Goal: Book appointment/travel/reservation

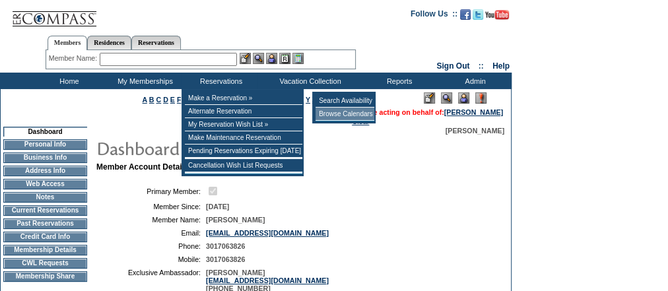
click at [331, 114] on td "Browse Calendars" at bounding box center [344, 114] width 59 height 13
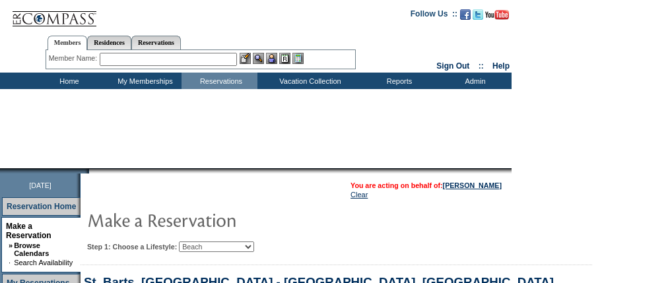
select select "Beach"
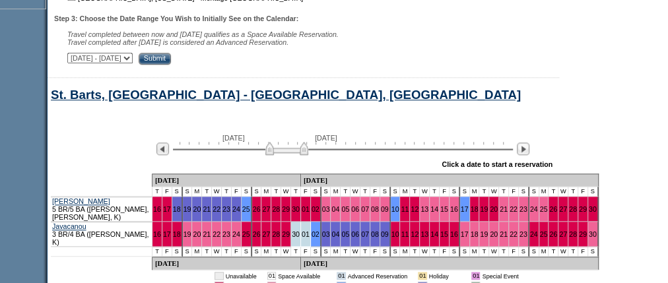
scroll to position [632, 33]
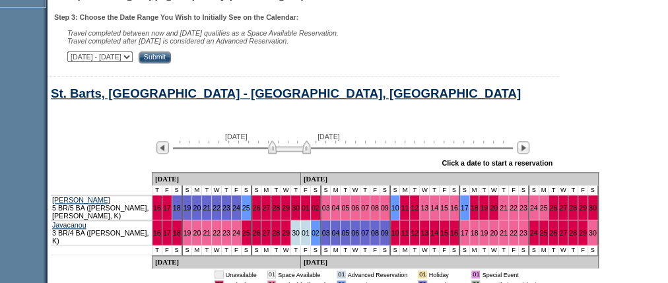
click at [286, 152] on img at bounding box center [289, 147] width 43 height 13
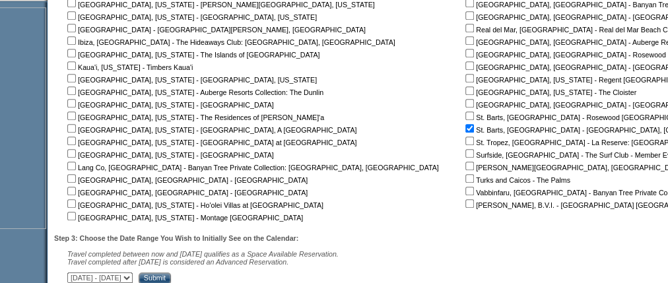
scroll to position [156, 33]
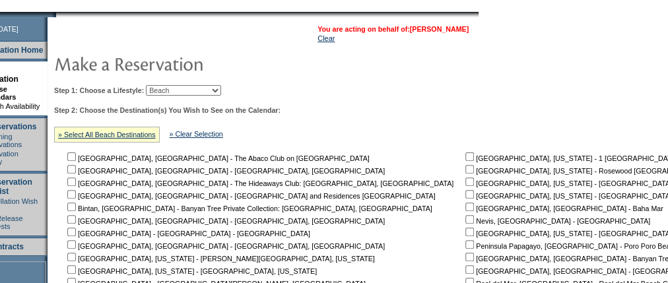
click at [465, 26] on link "[PERSON_NAME]" at bounding box center [439, 29] width 59 height 8
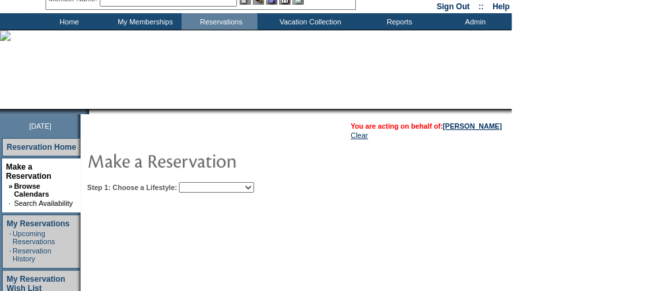
scroll to position [106, 0]
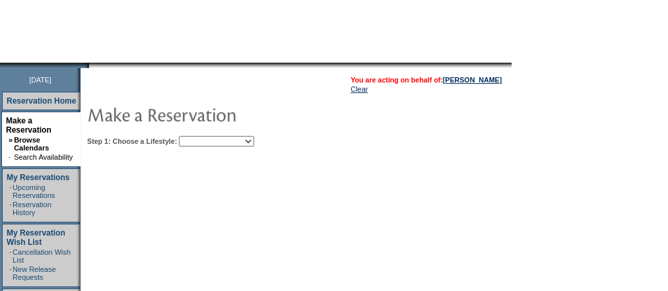
click at [254, 142] on select "Beach Leisure Metropolitan Mountain OIAL for Adventure OIAL for Couples OIAL fo…" at bounding box center [216, 141] width 75 height 11
click at [201, 136] on select "Beach Leisure Metropolitan Mountain OIAL for Adventure OIAL for Couples OIAL fo…" at bounding box center [216, 141] width 75 height 11
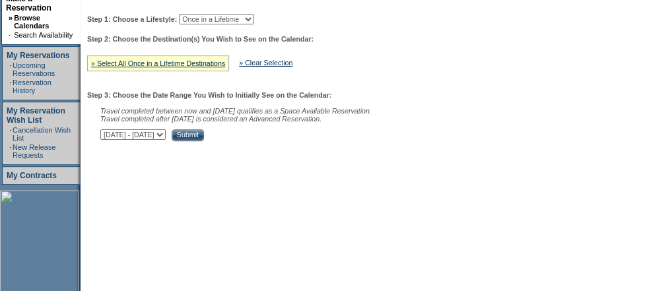
scroll to position [211, 0]
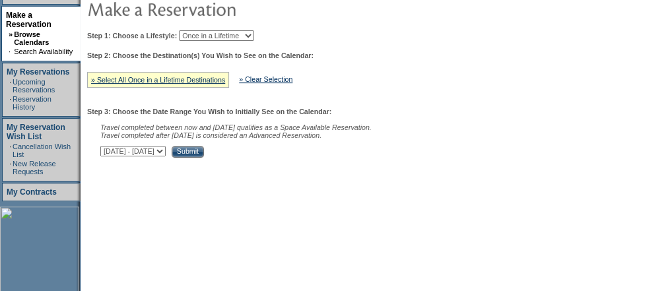
click at [97, 79] on link "» Select All Once in a Lifetime Destinations" at bounding box center [158, 80] width 134 height 8
click at [99, 79] on link "» Select All Once in a Lifetime Destinations" at bounding box center [158, 80] width 134 height 8
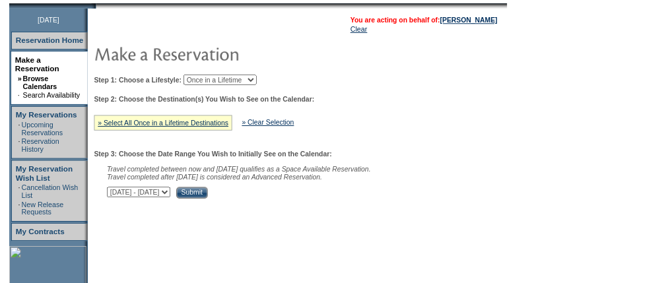
scroll to position [106, 0]
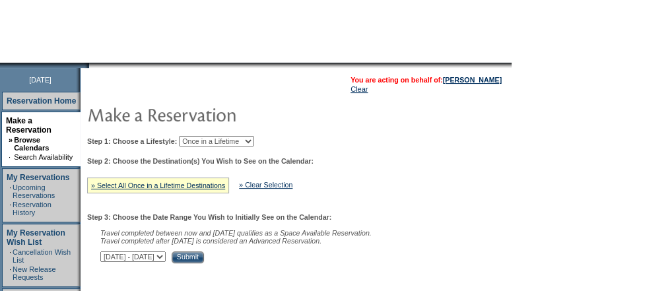
click at [254, 139] on select "Beach Leisure Metropolitan Mountain OIAL for Adventure OIAL for Couples OIAL fo…" at bounding box center [216, 141] width 75 height 11
select select "Beach"
click at [201, 136] on select "Beach Leisure Metropolitan Mountain OIAL for Adventure OIAL for Couples OIAL fo…" at bounding box center [216, 141] width 75 height 11
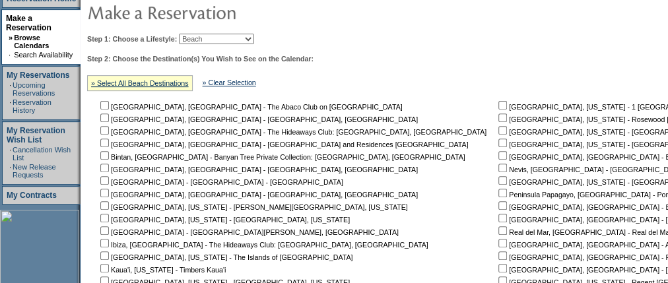
scroll to position [0, 0]
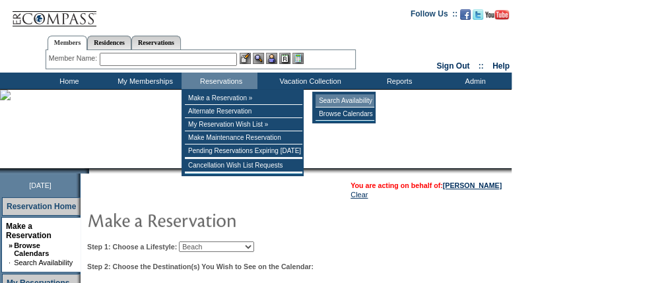
click at [334, 97] on td "Search Availability" at bounding box center [344, 100] width 59 height 13
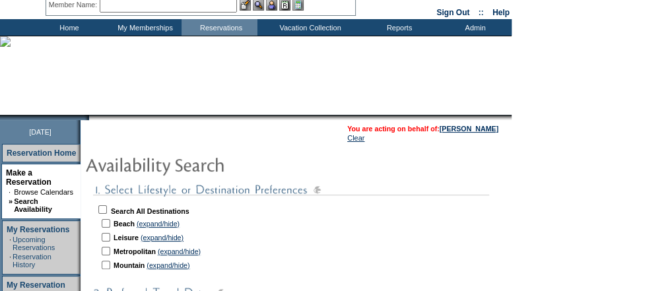
scroll to position [106, 0]
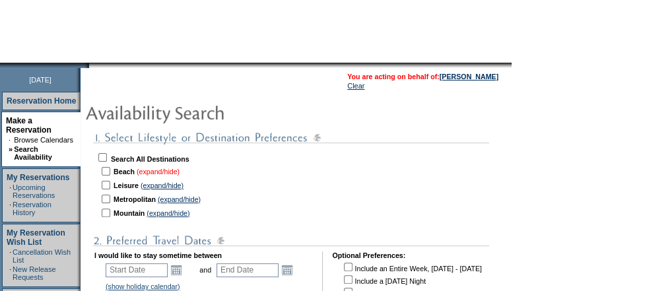
click at [159, 172] on link "(expand/hide)" at bounding box center [158, 172] width 43 height 8
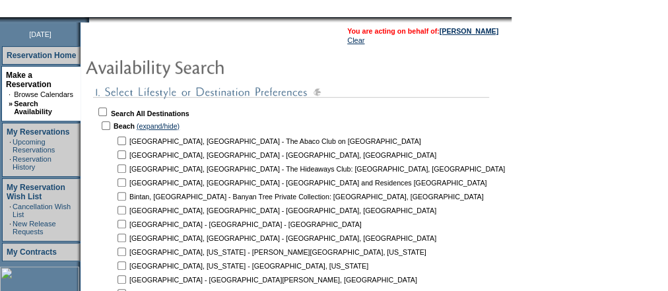
scroll to position [211, 0]
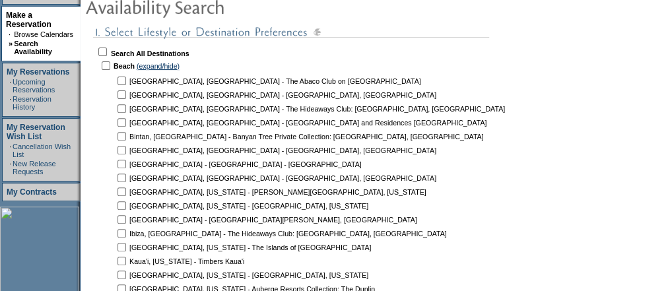
click at [125, 92] on input "checkbox" at bounding box center [121, 94] width 9 height 9
checkbox input "true"
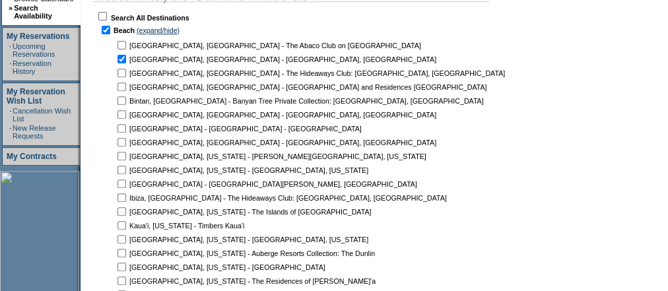
scroll to position [264, 0]
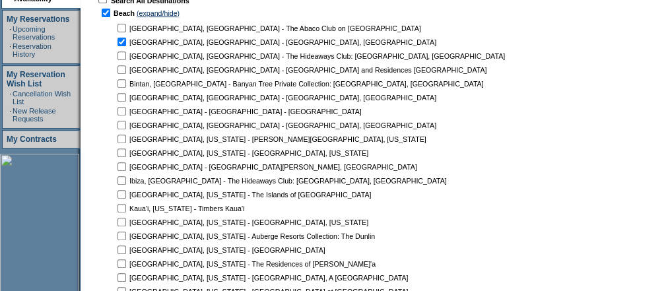
click at [125, 93] on input "checkbox" at bounding box center [121, 97] width 9 height 9
checkbox input "true"
click at [123, 121] on input "checkbox" at bounding box center [121, 125] width 9 height 9
checkbox input "true"
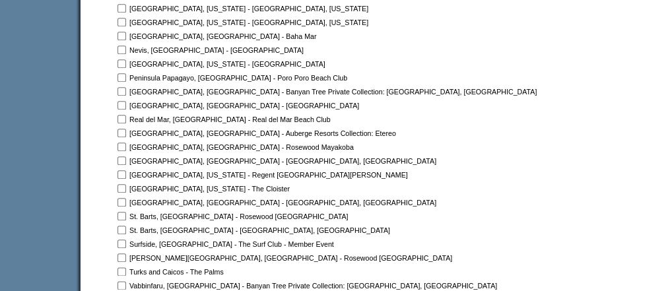
scroll to position [686, 0]
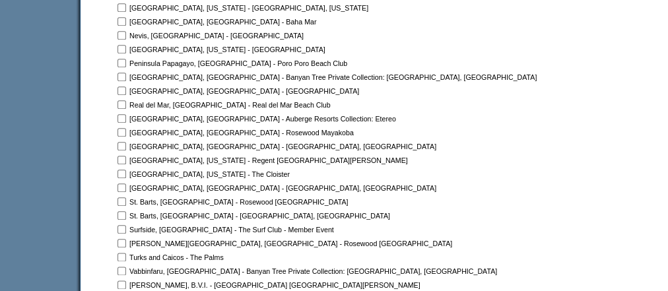
click at [126, 183] on input "checkbox" at bounding box center [121, 187] width 9 height 9
checkbox input "true"
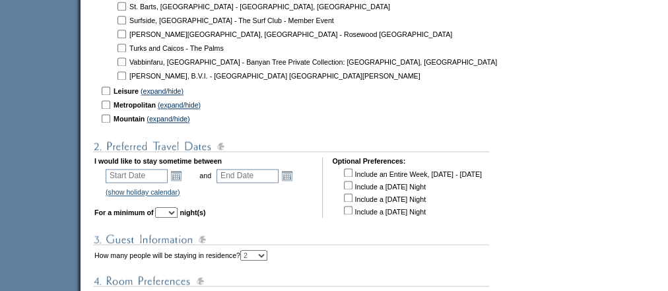
scroll to position [898, 0]
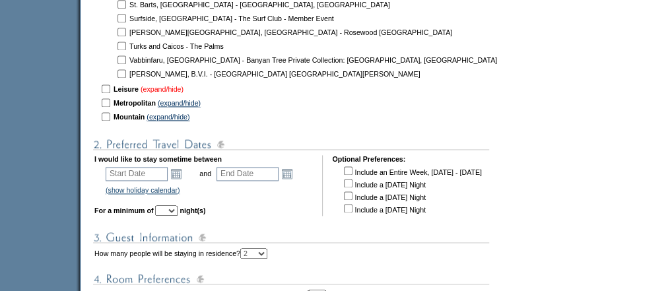
click at [170, 85] on link "(expand/hide)" at bounding box center [162, 89] width 43 height 8
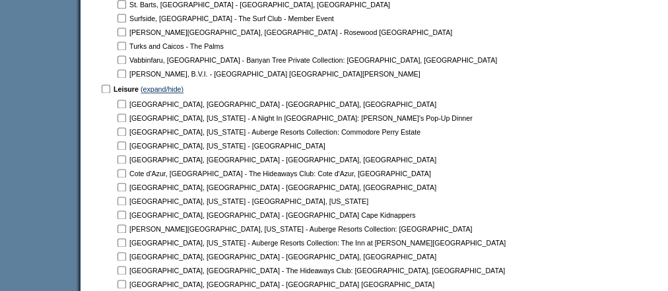
click at [126, 100] on input "checkbox" at bounding box center [121, 104] width 9 height 9
checkbox input "true"
click at [126, 155] on input "checkbox" at bounding box center [121, 159] width 9 height 9
checkbox input "true"
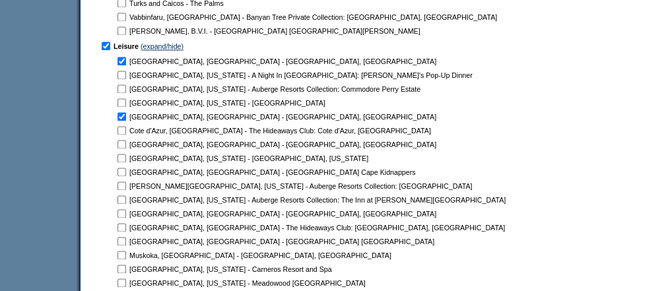
scroll to position [950, 0]
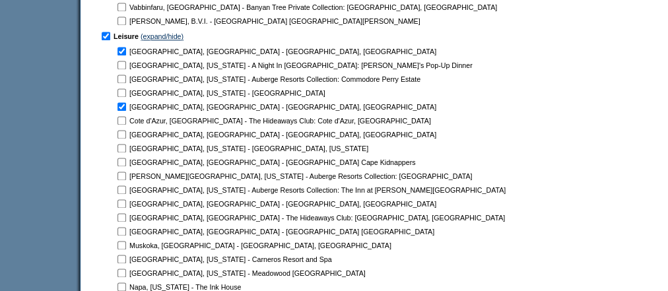
click at [125, 130] on input "checkbox" at bounding box center [121, 134] width 9 height 9
checkbox input "true"
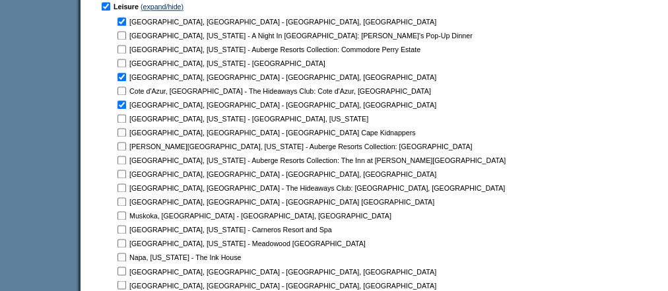
scroll to position [1003, 0]
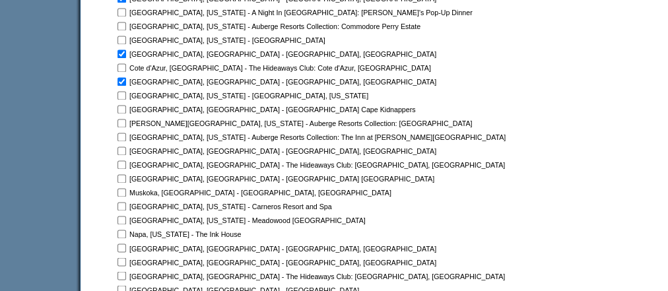
click at [125, 147] on input "checkbox" at bounding box center [121, 151] width 9 height 9
checkbox input "true"
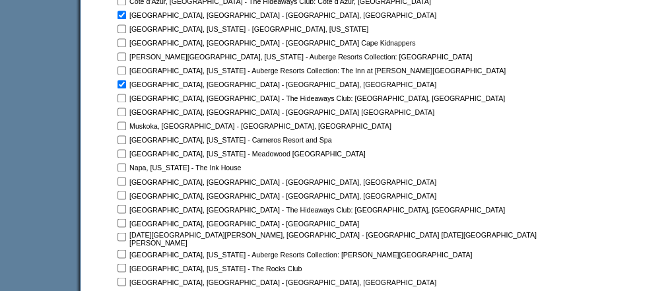
scroll to position [1109, 0]
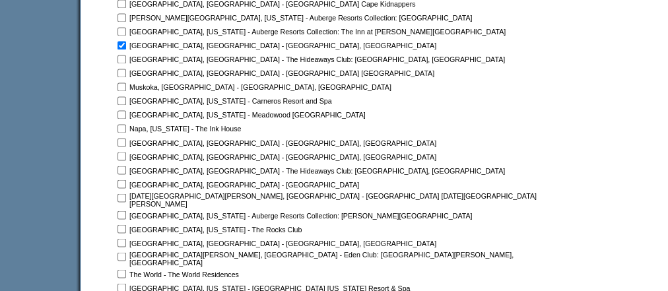
click at [126, 138] on input "checkbox" at bounding box center [121, 142] width 9 height 9
checkbox input "true"
click at [126, 152] on input "checkbox" at bounding box center [121, 156] width 9 height 9
checkbox input "true"
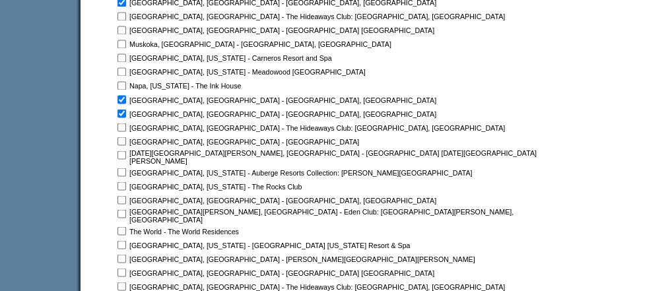
scroll to position [1162, 0]
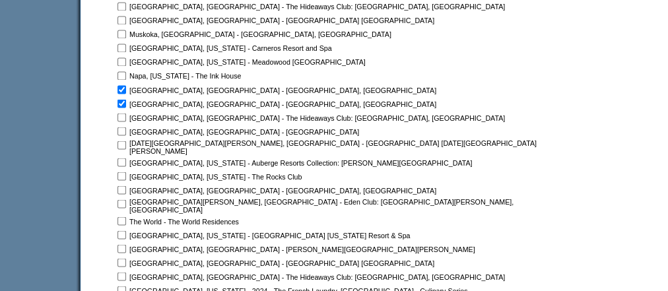
click at [125, 185] on input "checkbox" at bounding box center [121, 189] width 9 height 9
checkbox input "true"
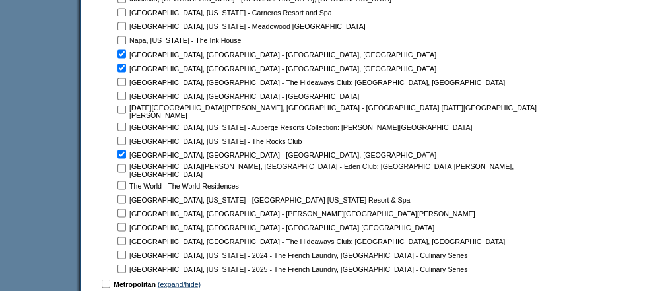
scroll to position [1214, 0]
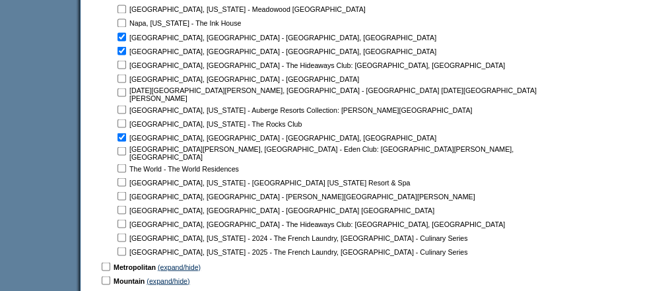
click at [124, 191] on input "checkbox" at bounding box center [121, 195] width 9 height 9
checkbox input "true"
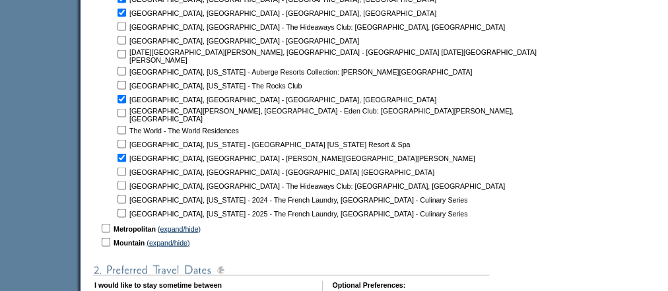
scroll to position [1267, 0]
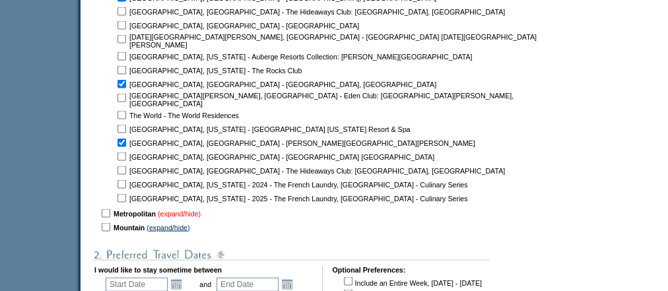
click at [182, 210] on link "(expand/hide)" at bounding box center [179, 214] width 43 height 8
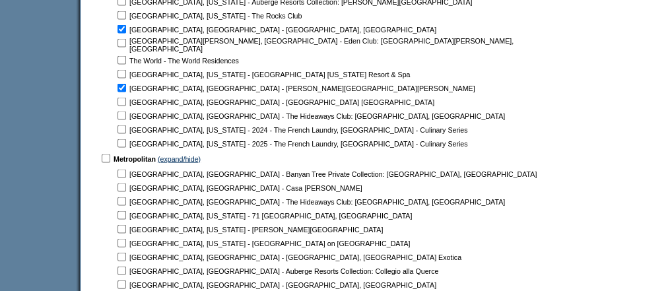
scroll to position [1373, 0]
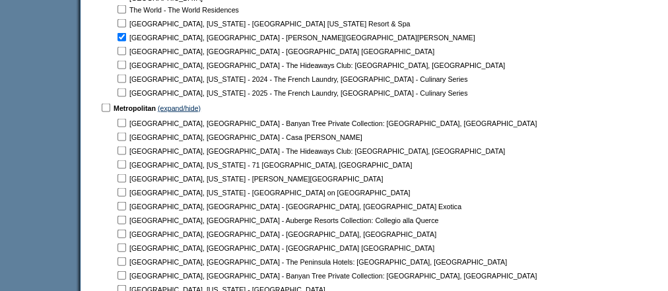
click at [126, 230] on input "checkbox" at bounding box center [121, 234] width 9 height 9
checkbox input "true"
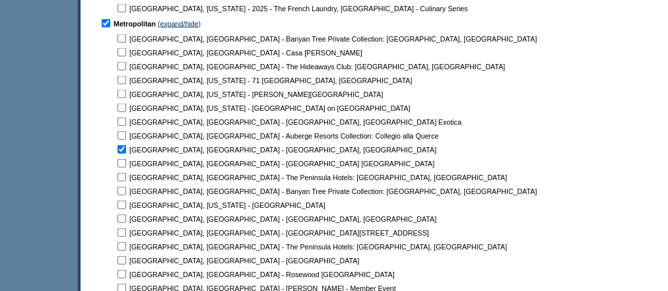
scroll to position [1478, 0]
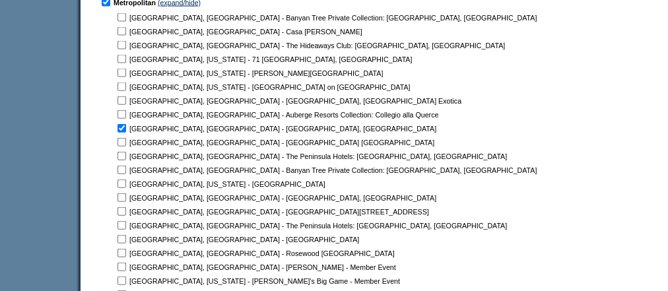
click at [126, 193] on input "checkbox" at bounding box center [121, 197] width 9 height 9
checkbox input "true"
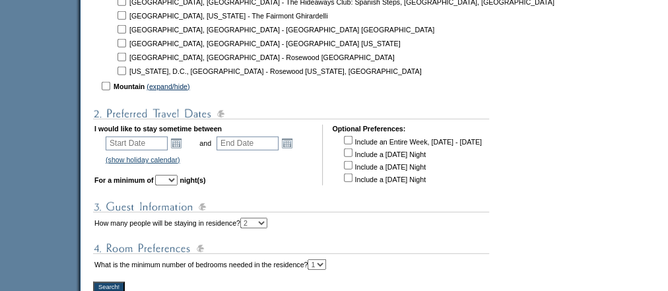
scroll to position [1901, 0]
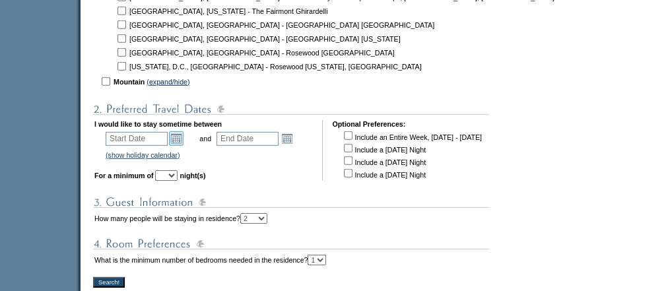
click at [183, 131] on link "Open the calendar popup." at bounding box center [176, 138] width 15 height 15
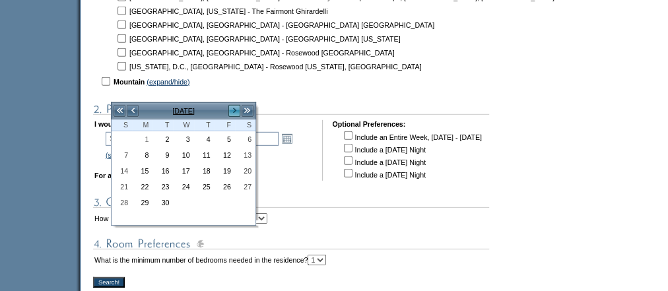
click at [236, 111] on link ">" at bounding box center [234, 110] width 13 height 13
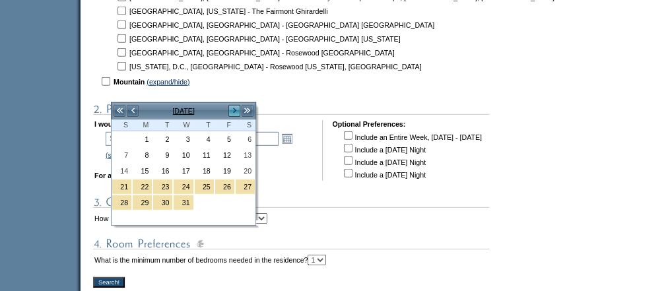
click at [236, 111] on link ">" at bounding box center [234, 110] width 13 height 13
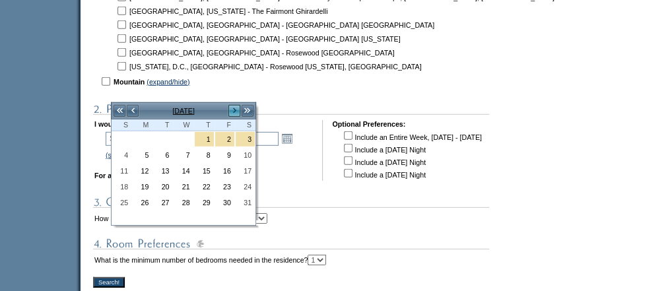
click at [236, 111] on link ">" at bounding box center [234, 110] width 13 height 13
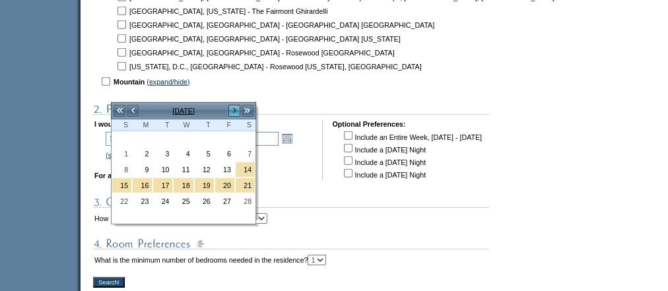
click at [236, 111] on link ">" at bounding box center [234, 110] width 13 height 13
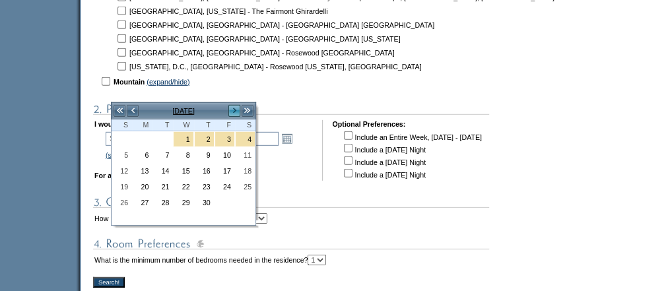
click at [236, 112] on link ">" at bounding box center [234, 110] width 13 height 13
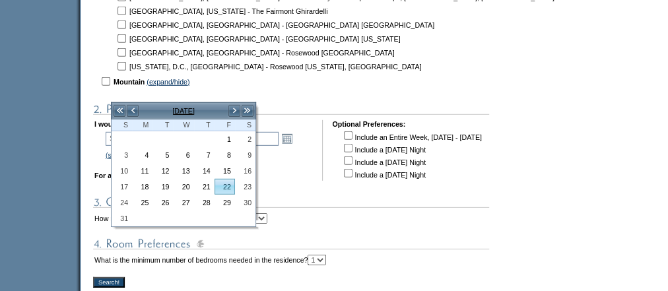
click at [230, 180] on link "22" at bounding box center [224, 187] width 19 height 15
type input "2026-05-22"
type input "2026-05-23"
type input "5/22/2026"
type input "5/23/2026"
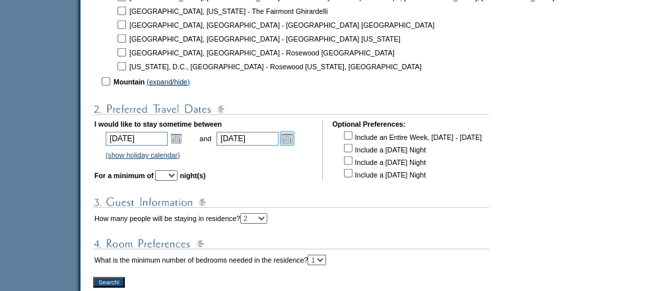
click at [294, 131] on link "Open the calendar popup." at bounding box center [287, 138] width 15 height 15
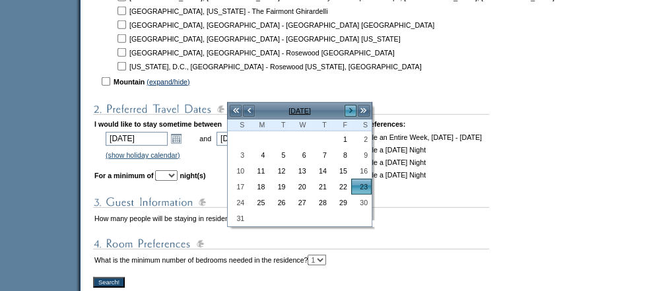
click at [348, 109] on link ">" at bounding box center [350, 110] width 13 height 13
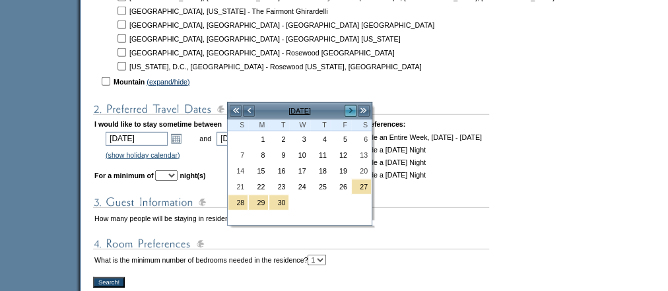
click at [348, 109] on link ">" at bounding box center [350, 110] width 13 height 13
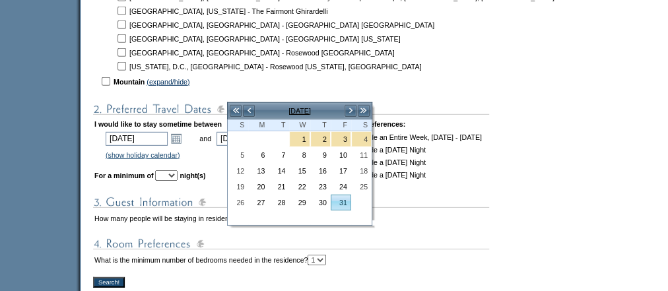
click at [347, 195] on link "31" at bounding box center [340, 202] width 19 height 15
type input "2026-07-31"
type input "7/31/2026"
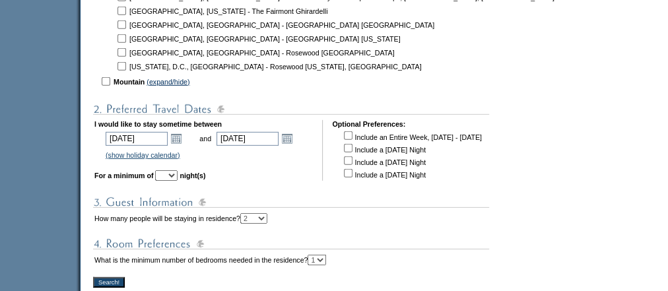
click at [178, 170] on select "1 2 3 4 5 6 7 8 9 10 11 12 13 14" at bounding box center [166, 175] width 22 height 11
select select "6"
click at [172, 170] on select "1 2 3 4 5 6 7 8 9 10 11 12 13 14" at bounding box center [166, 175] width 22 height 11
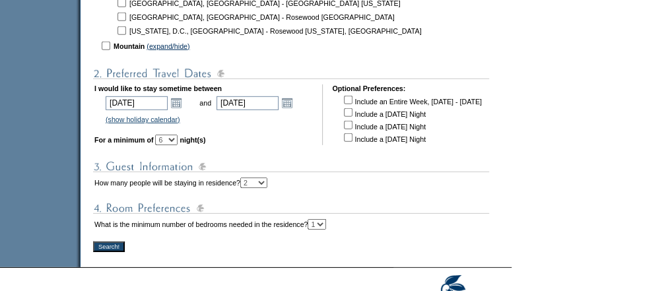
scroll to position [1951, 0]
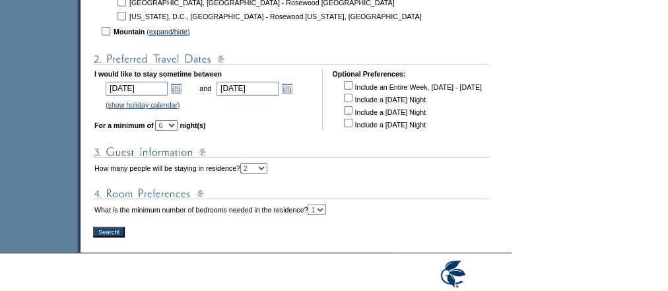
click at [267, 163] on select "1 2 3 4 5 6 7 8 9 10+" at bounding box center [253, 168] width 27 height 11
select select "7"
click at [267, 163] on select "1 2 3 4 5 6 7 8 9 10+" at bounding box center [253, 168] width 27 height 11
click at [322, 176] on td at bounding box center [339, 180] width 493 height 8
click at [120, 227] on input "Search!" at bounding box center [109, 232] width 32 height 11
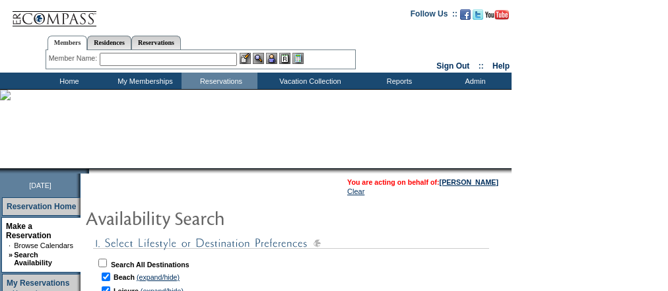
select select "6"
select select "7"
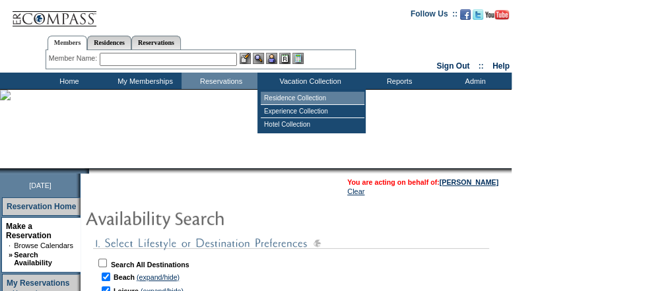
click at [308, 96] on td "Residence Collection" at bounding box center [313, 98] width 104 height 13
